Goal: Task Accomplishment & Management: Manage account settings

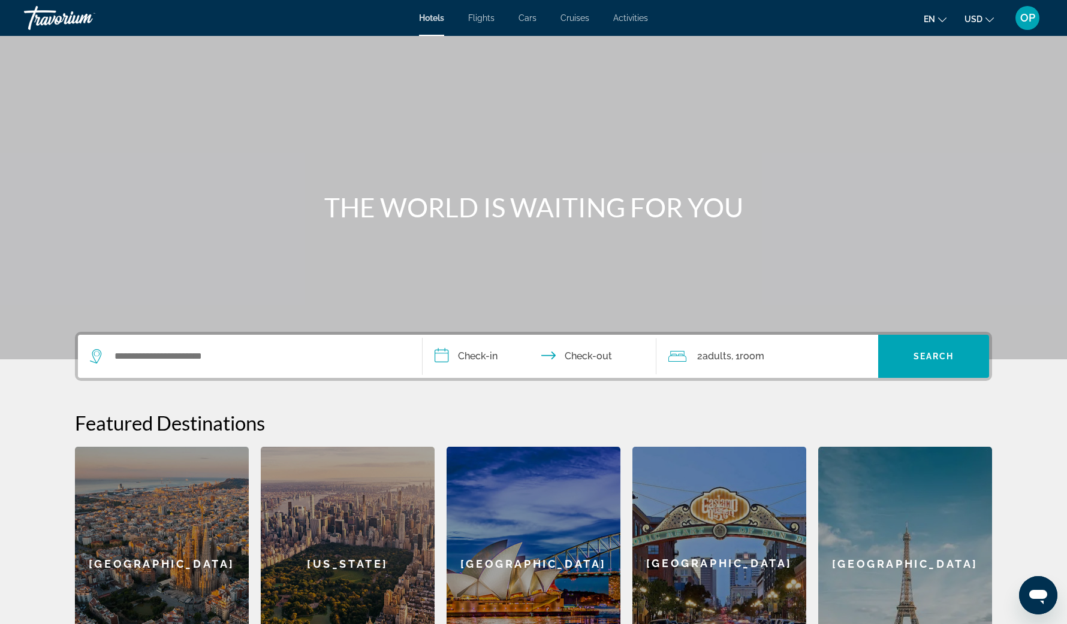
click at [1015, 23] on button "OP" at bounding box center [1026, 17] width 31 height 25
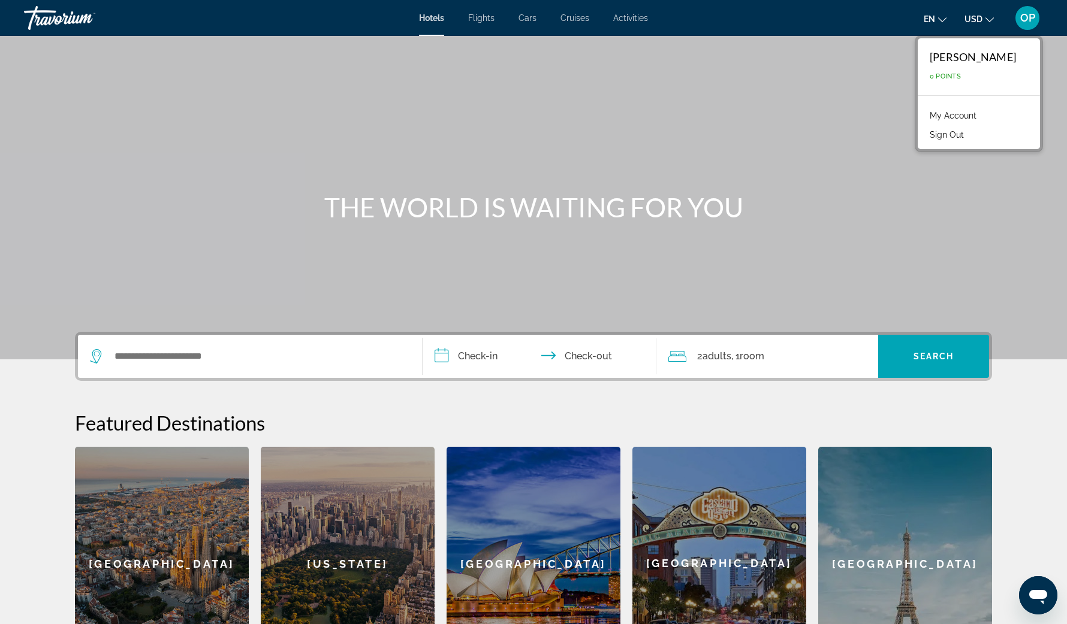
click at [978, 121] on link "My Account" at bounding box center [952, 116] width 59 height 16
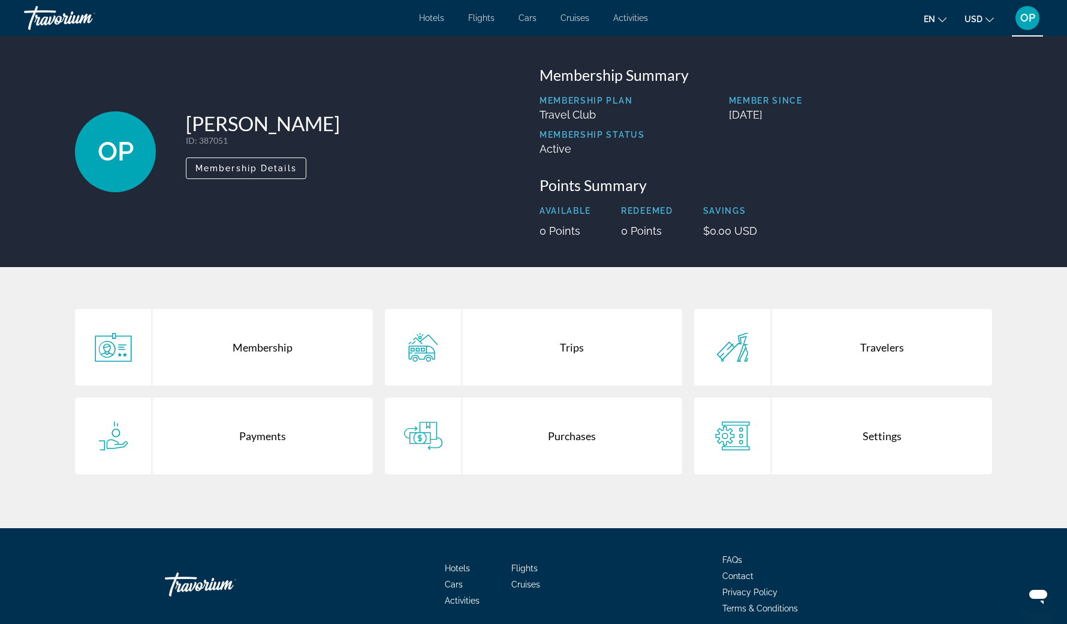
click at [650, 465] on div "Purchases" at bounding box center [572, 436] width 220 height 77
